Goal: Find specific page/section: Find specific page/section

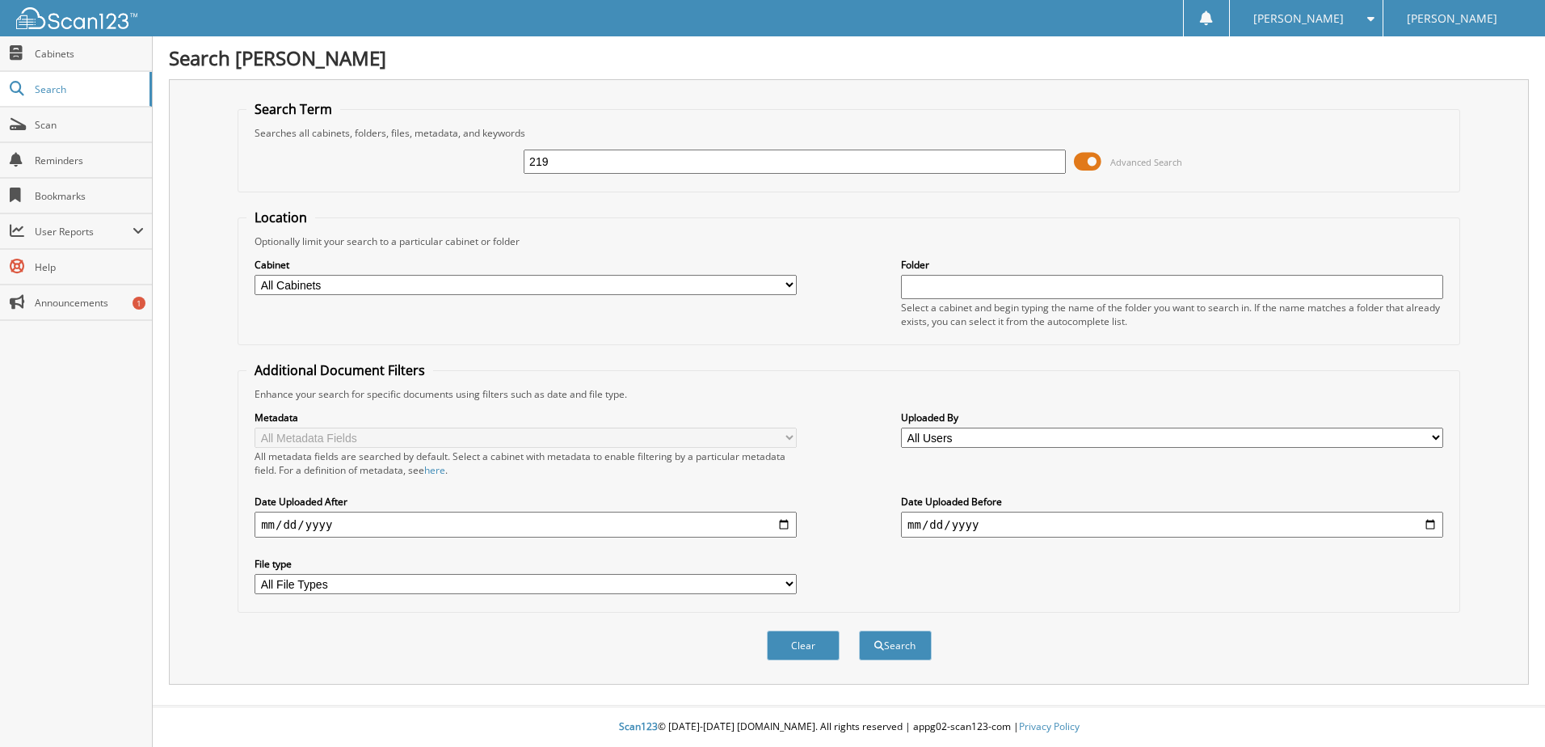
click at [663, 160] on input "219" at bounding box center [795, 161] width 542 height 24
type input "2193266"
click at [859, 630] on button "Search" at bounding box center [895, 645] width 73 height 30
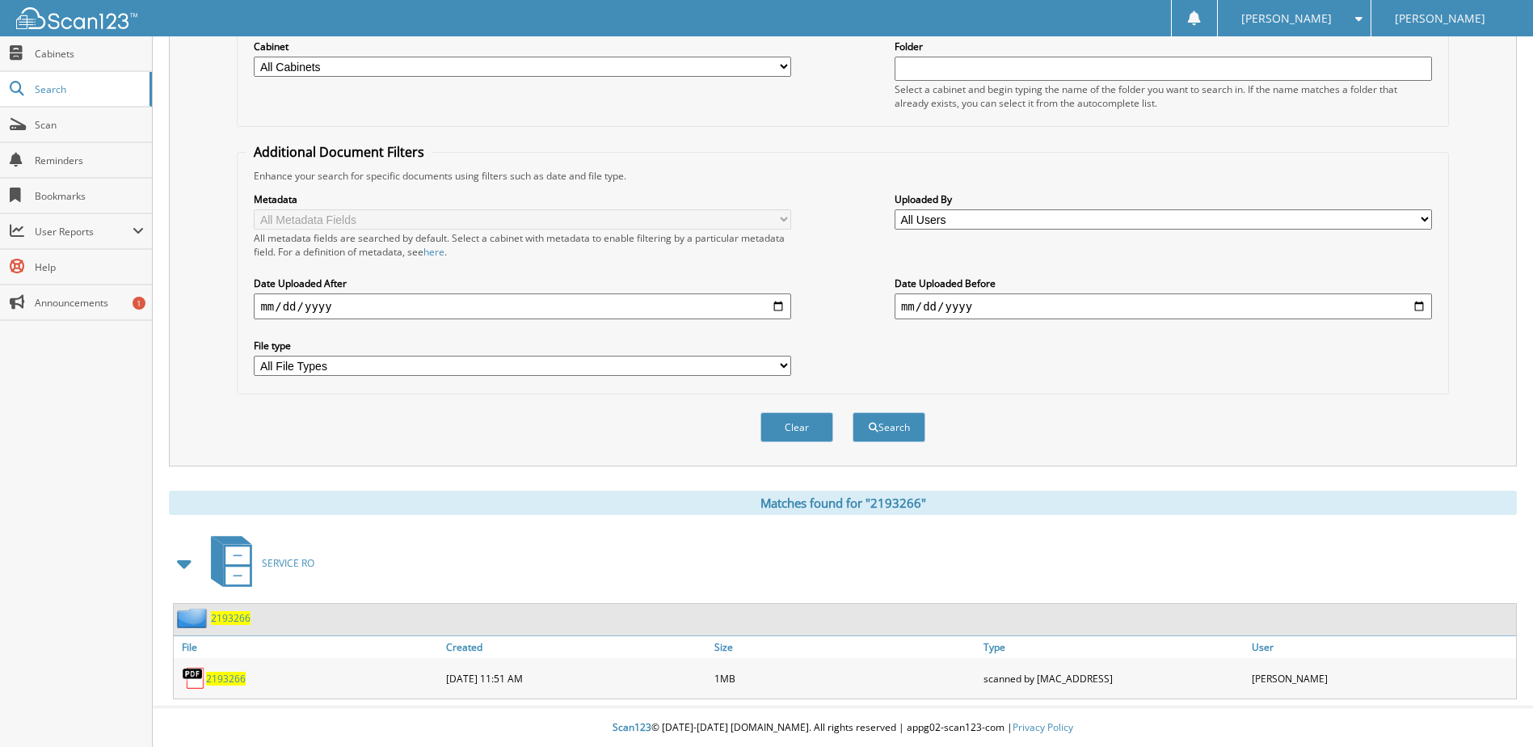
scroll to position [220, 0]
click at [228, 669] on div "2193266" at bounding box center [308, 677] width 268 height 32
click at [227, 673] on span "2193266" at bounding box center [226, 678] width 40 height 14
